Goal: Find specific page/section: Find specific page/section

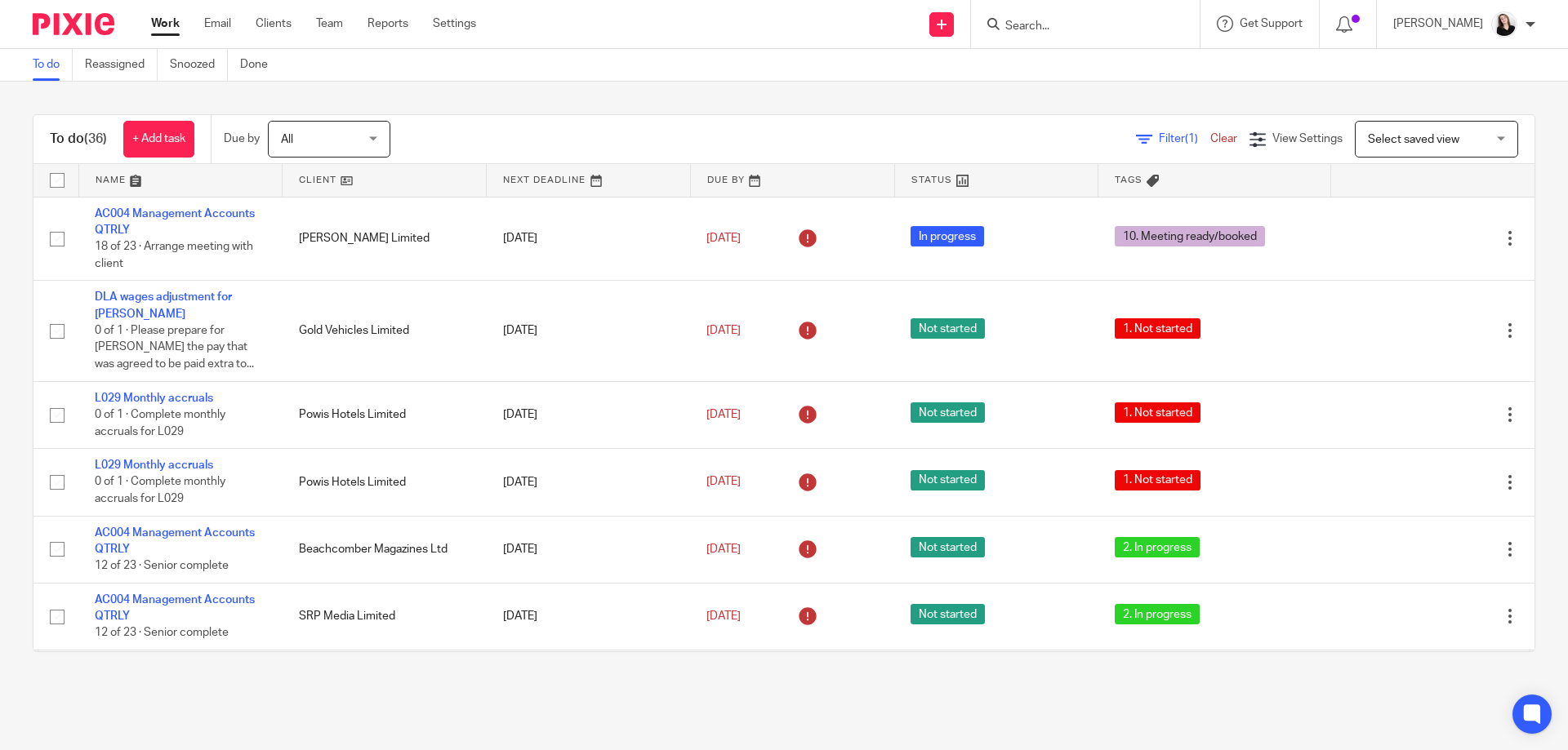
click at [1071, 21] on input "Search" at bounding box center [1077, 26] width 147 height 14
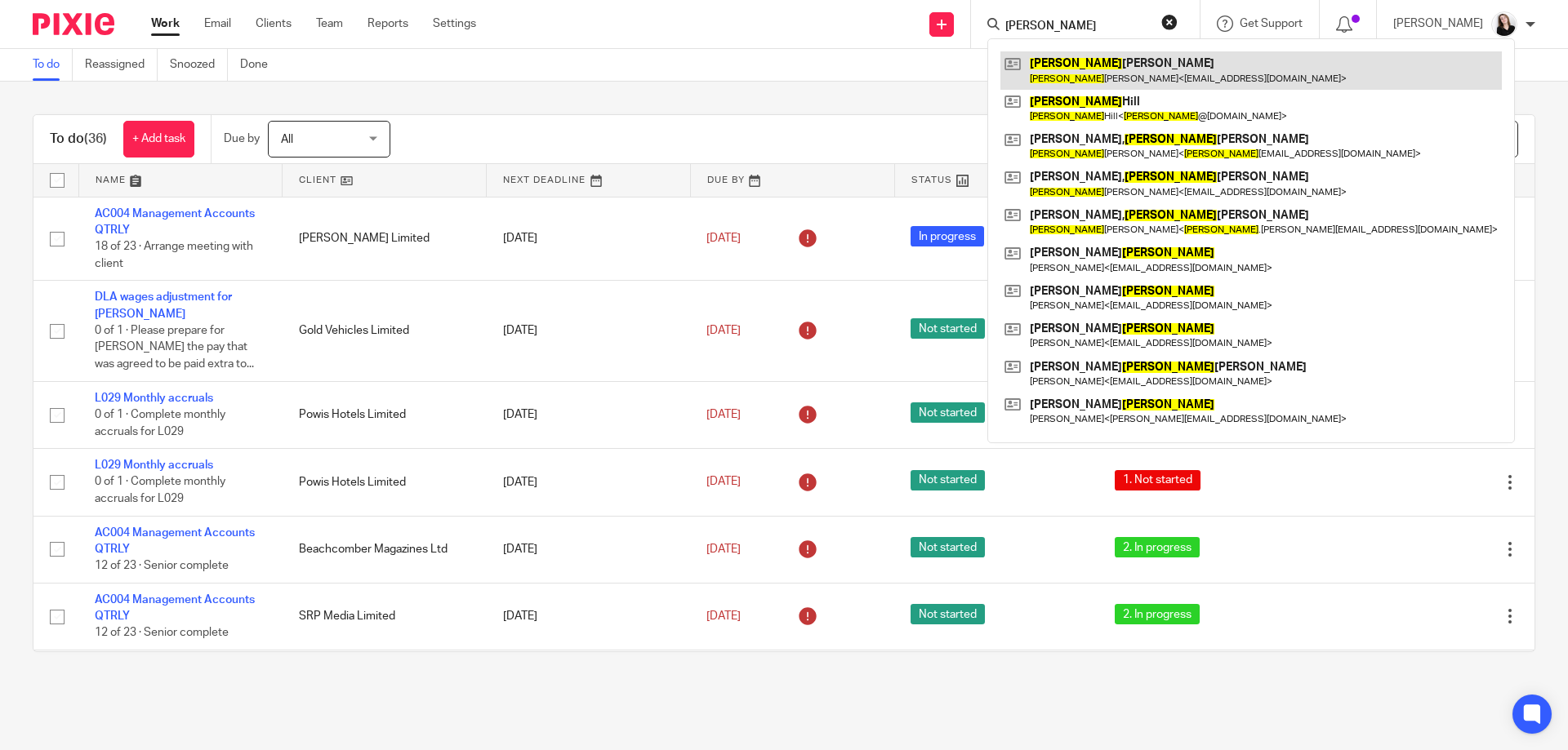
type input "james"
click at [1116, 88] on link at bounding box center [1251, 70] width 501 height 38
